Goal: Task Accomplishment & Management: Use online tool/utility

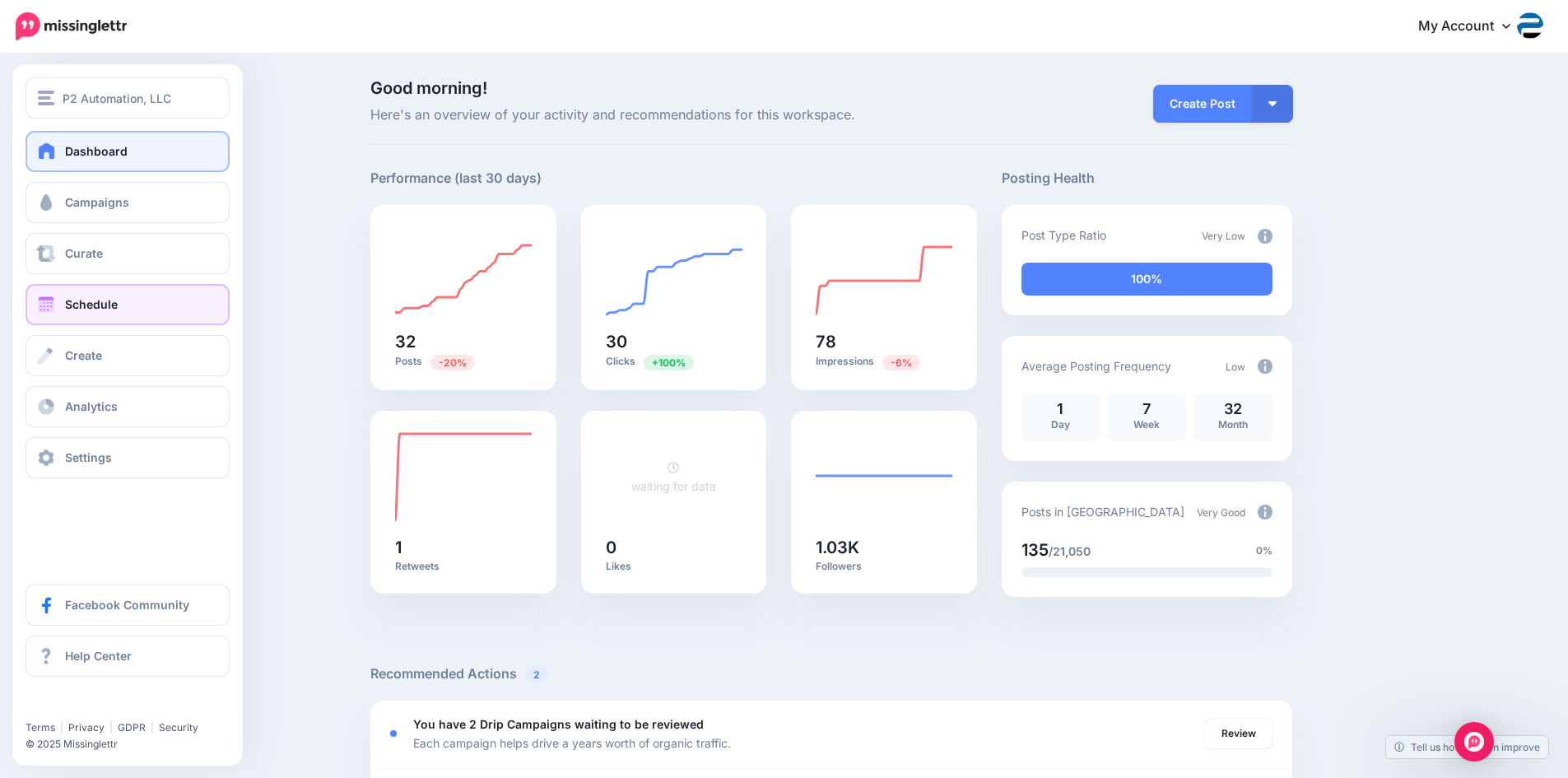
click at [99, 295] on link "Schedule" at bounding box center [127, 305] width 204 height 41
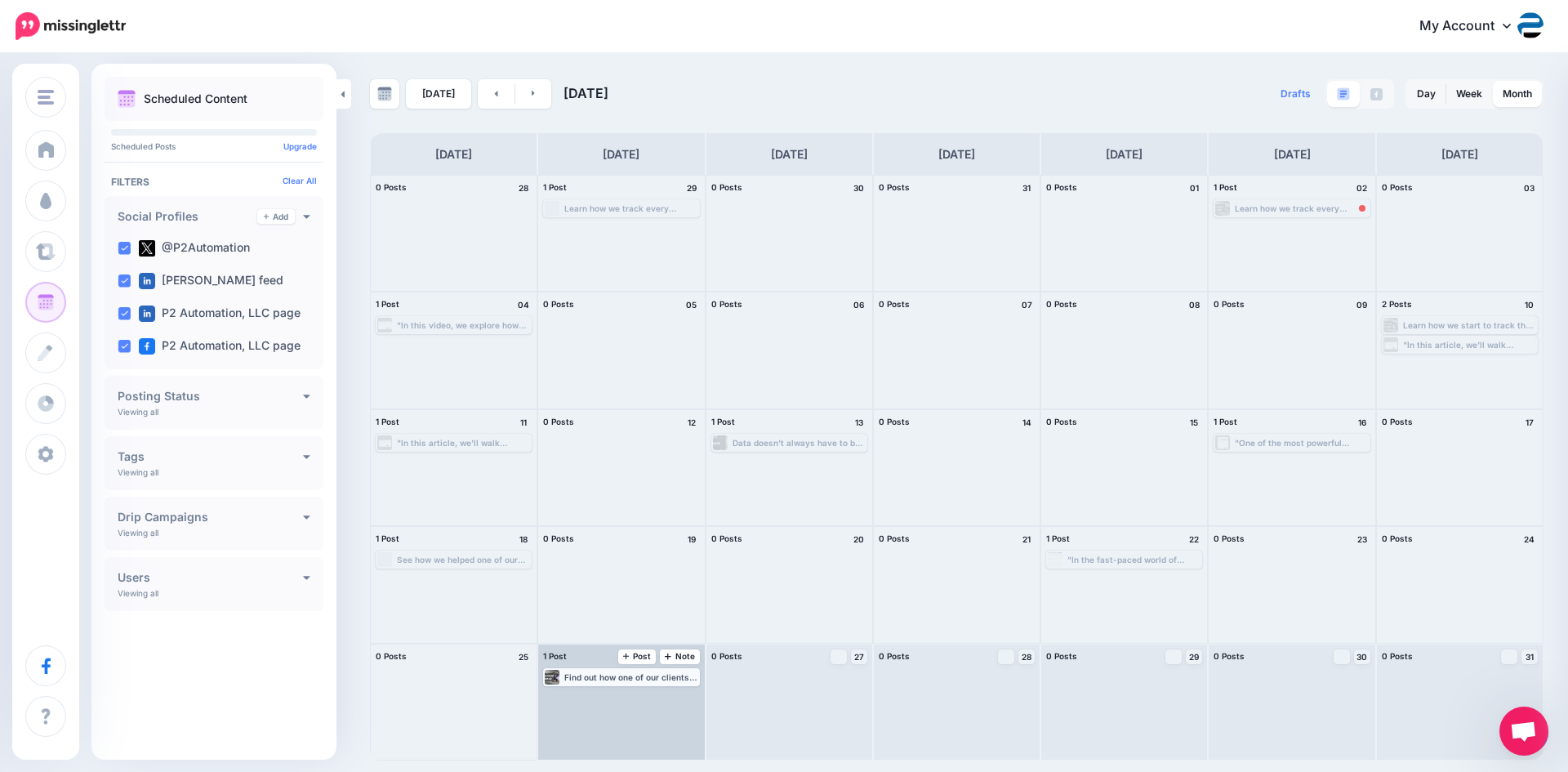
click at [671, 677] on div "Find out how one of our clients in the Metals Industry records and tracks refun…" at bounding box center [630, 677] width 133 height 10
click at [664, 695] on img at bounding box center [662, 696] width 9 height 9
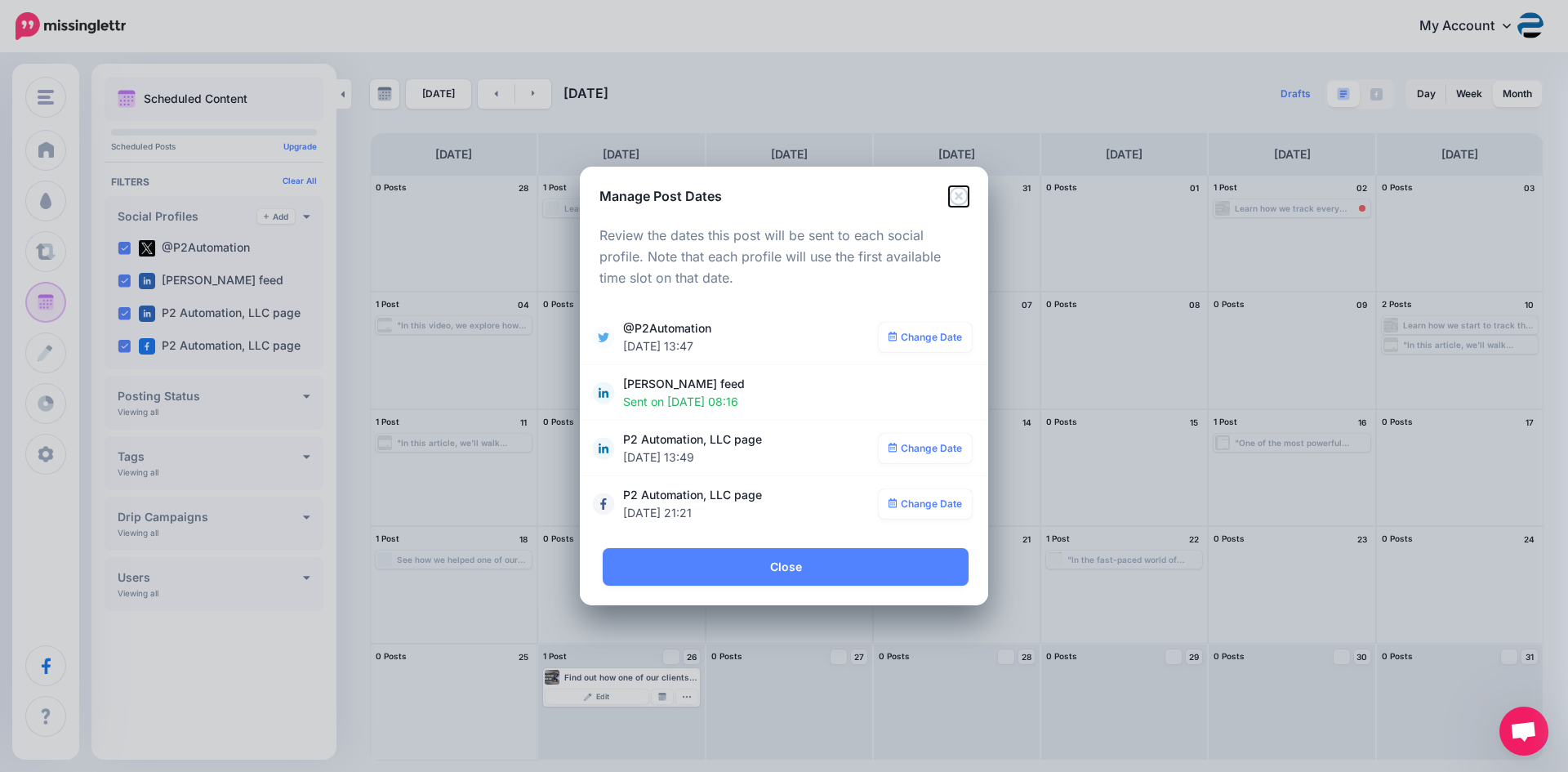
click at [958, 196] on icon "Close" at bounding box center [959, 196] width 19 height 19
